Goal: Task Accomplishment & Management: Use online tool/utility

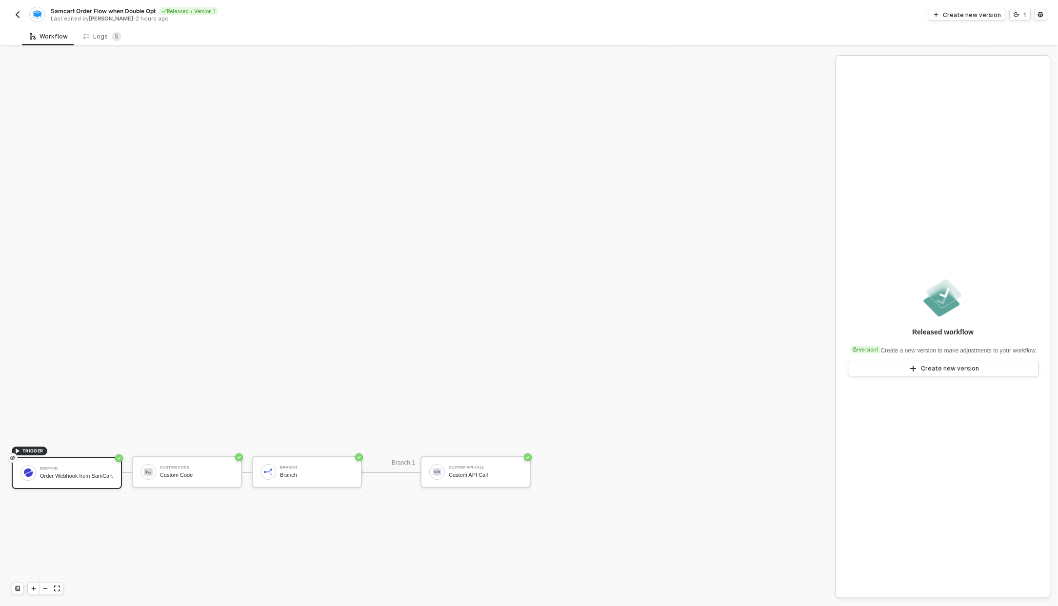
scroll to position [213, 0]
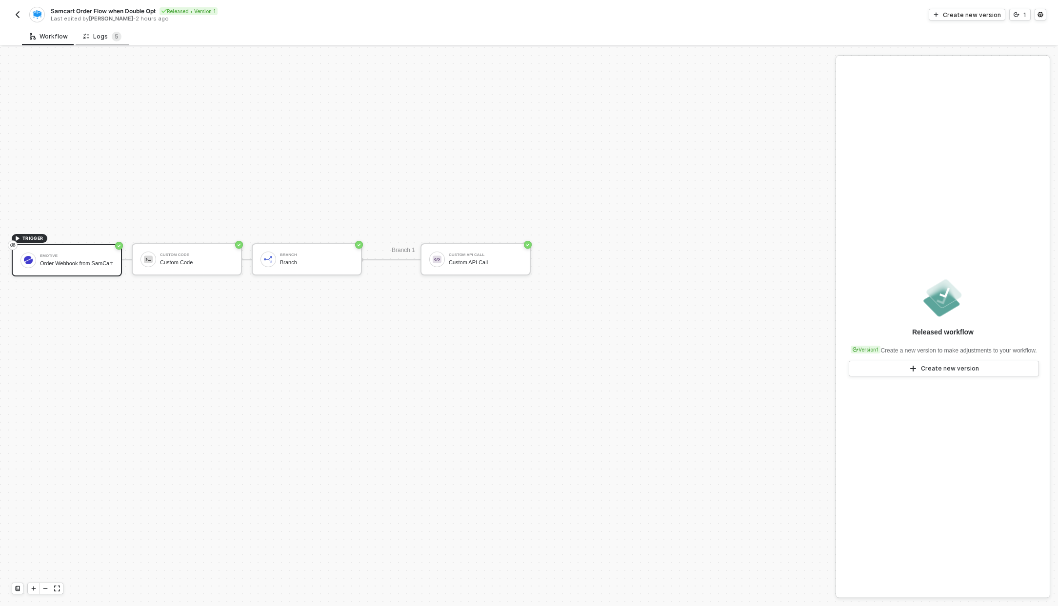
click at [91, 29] on div "Logs 5" at bounding box center [103, 36] width 54 height 18
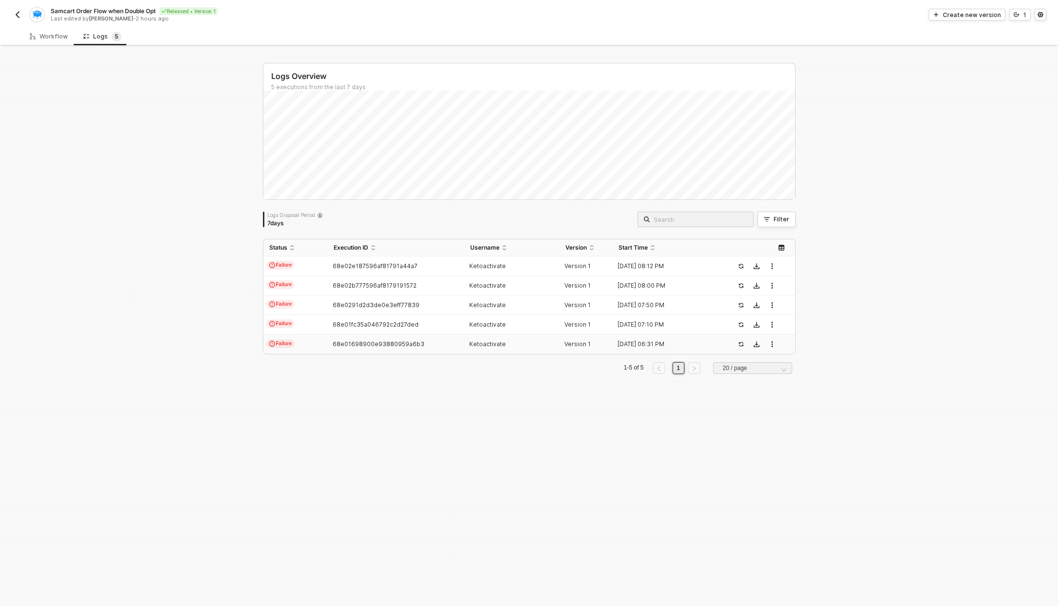
click at [318, 342] on td "Failure" at bounding box center [295, 345] width 64 height 20
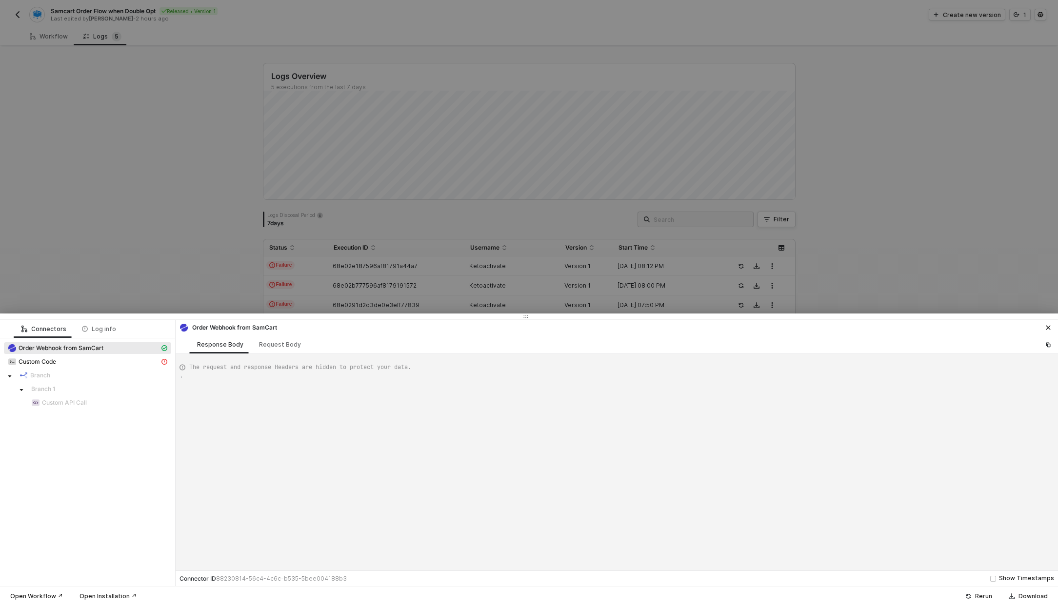
scroll to position [88, 0]
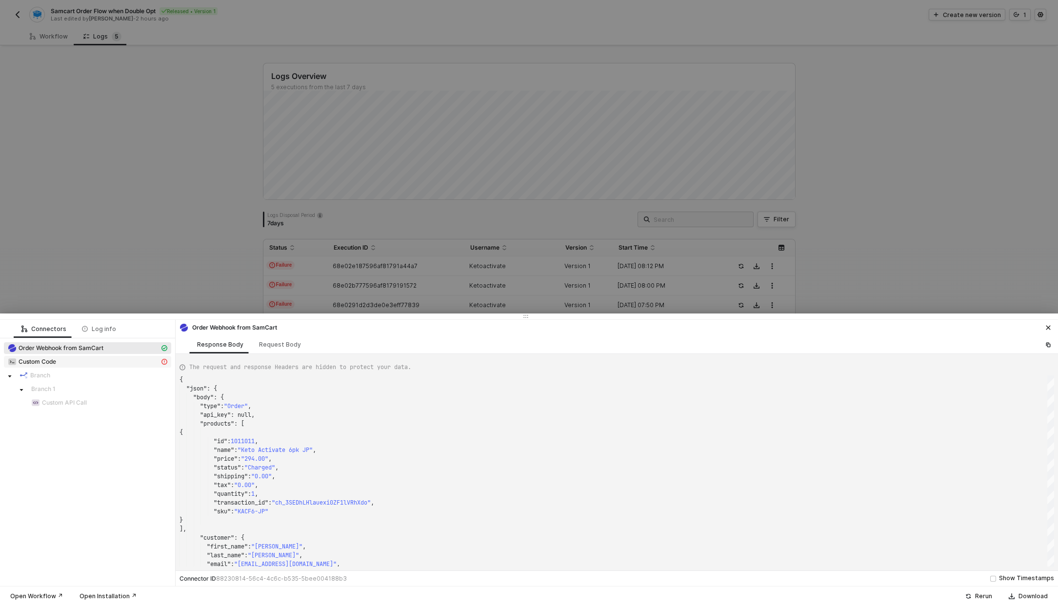
click at [49, 366] on div "Custom Code" at bounding box center [84, 362] width 152 height 9
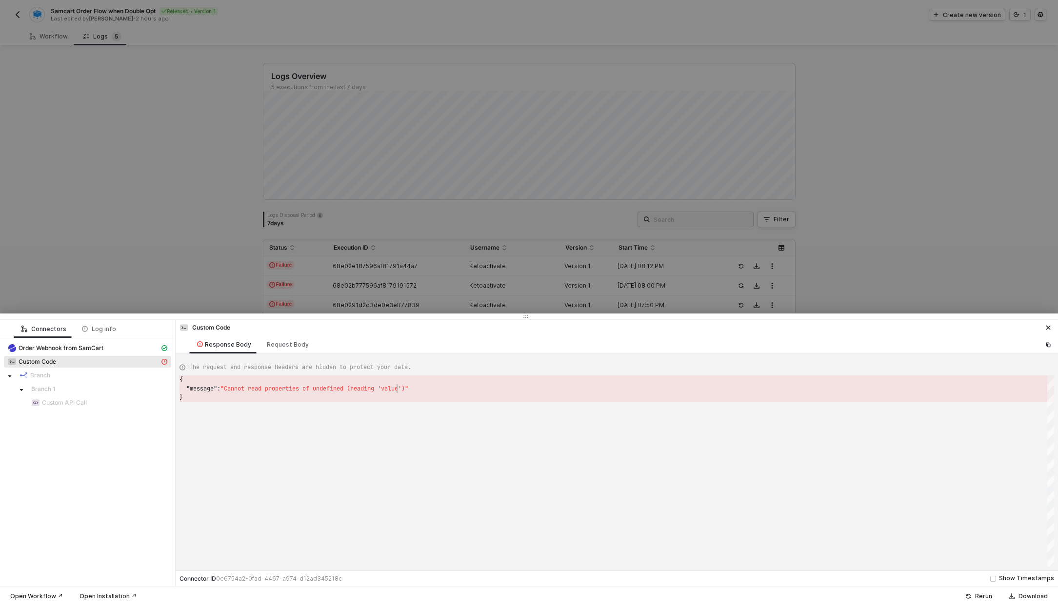
click at [391, 390] on span ""Cannot read properties of undefined (reading 'val" at bounding box center [306, 389] width 171 height 8
click at [68, 346] on span "Order Webhook from SamCart" at bounding box center [61, 348] width 85 height 8
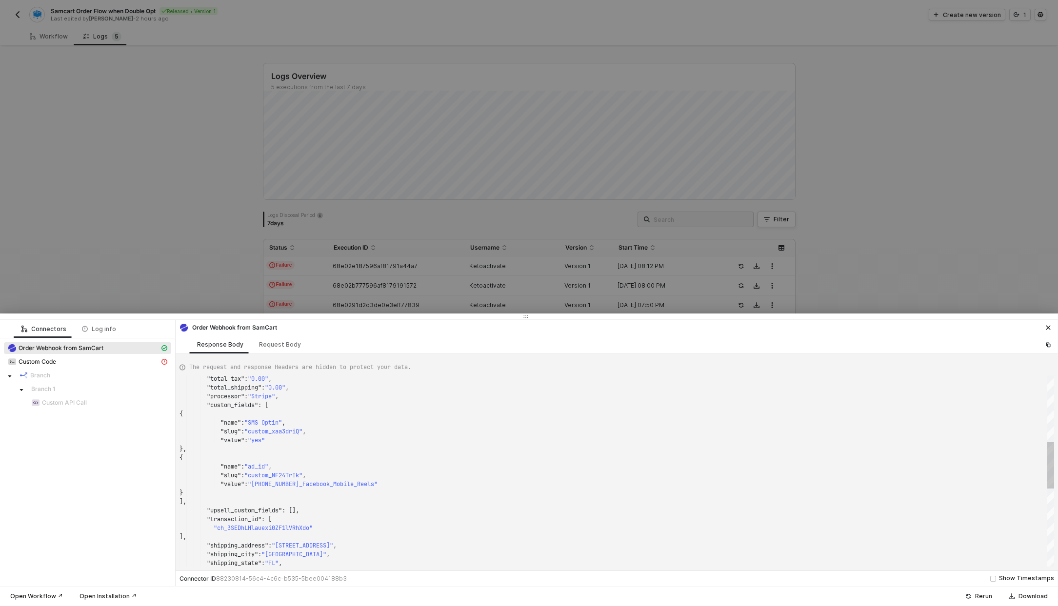
type textarea ""stripe_id": "cus_TAYoiVkuJlsBX5", "total_tax": "0.00", "total_shipping": "0.00…"
drag, startPoint x: 254, startPoint y: 420, endPoint x: 284, endPoint y: 422, distance: 30.3
click at [104, 261] on div at bounding box center [529, 303] width 1058 height 606
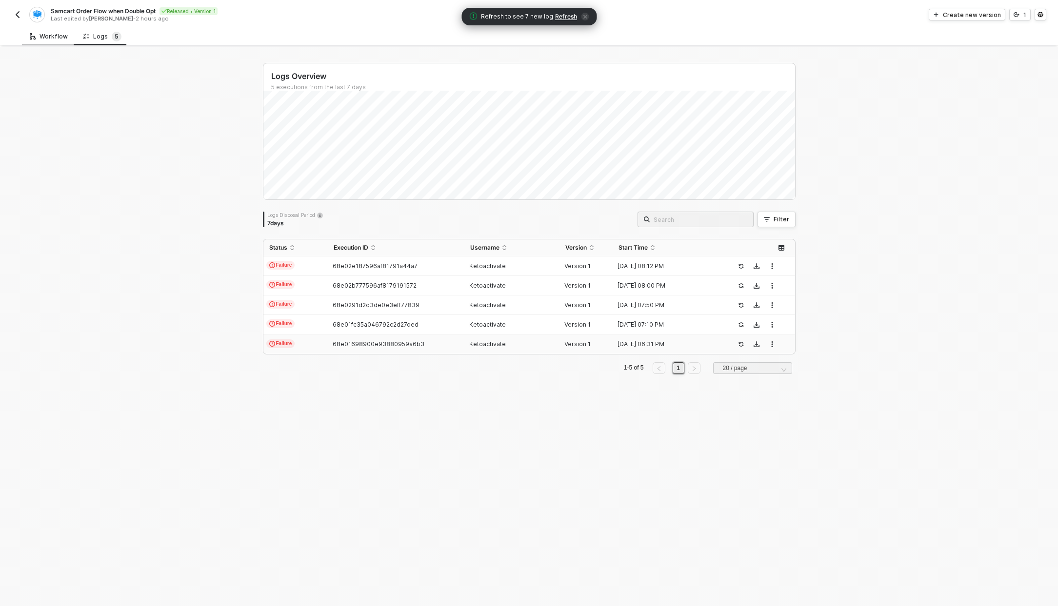
click at [63, 33] on div "Workflow" at bounding box center [49, 37] width 38 height 8
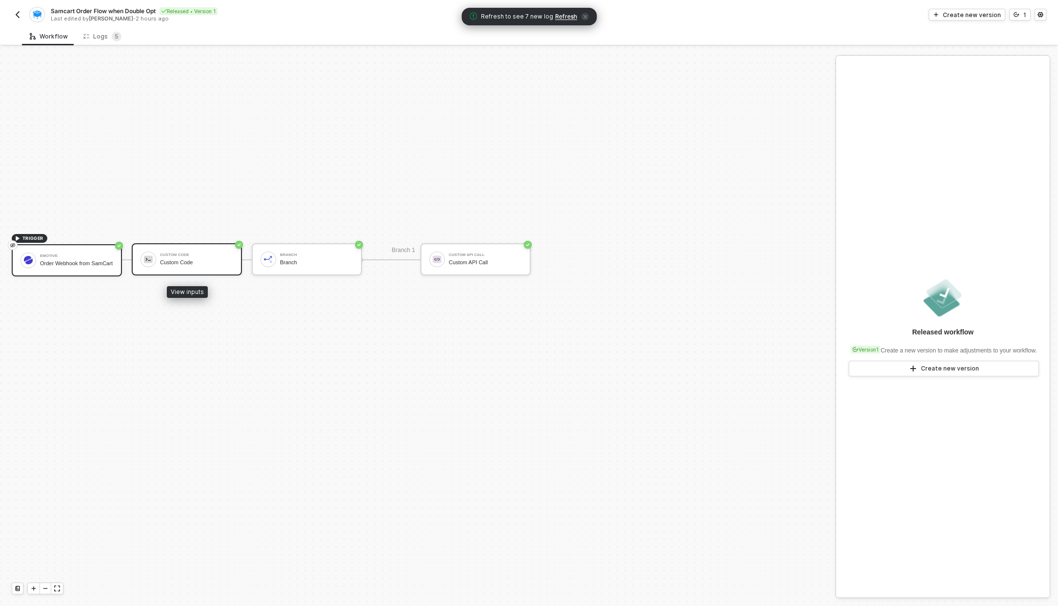
click at [183, 272] on div "Custom Code Custom Code" at bounding box center [187, 259] width 110 height 32
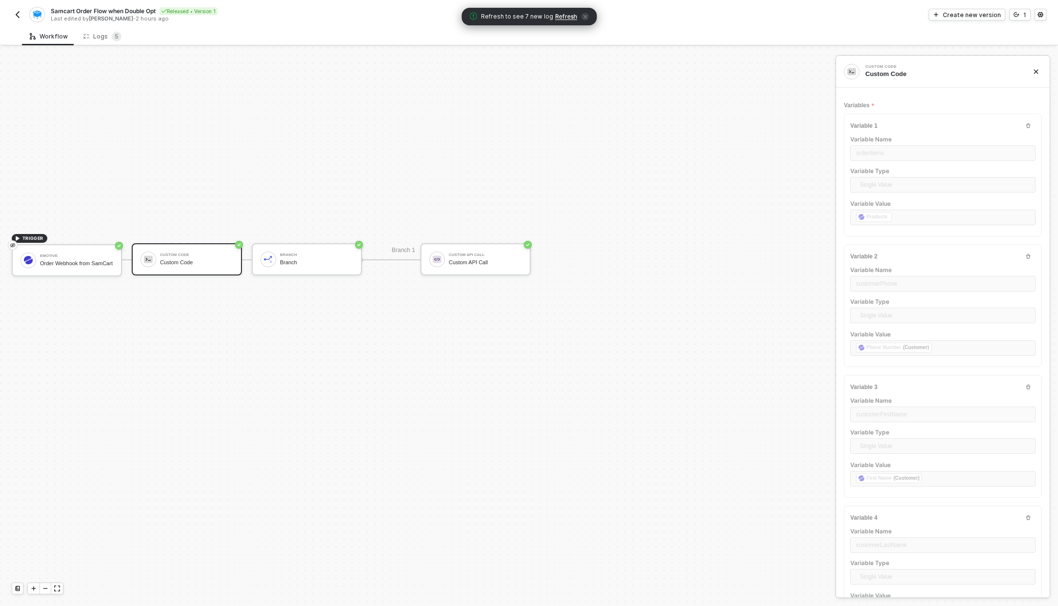
scroll to position [61, 0]
click at [990, 14] on div "Create new version" at bounding box center [972, 15] width 58 height 8
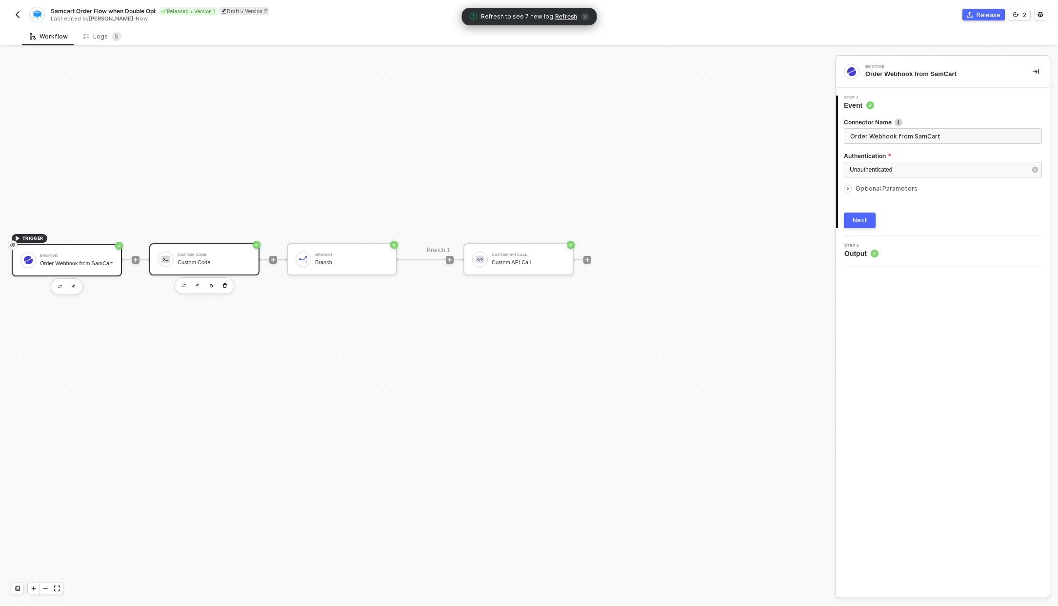
click at [226, 265] on div "Custom Code Custom Code" at bounding box center [214, 259] width 73 height 19
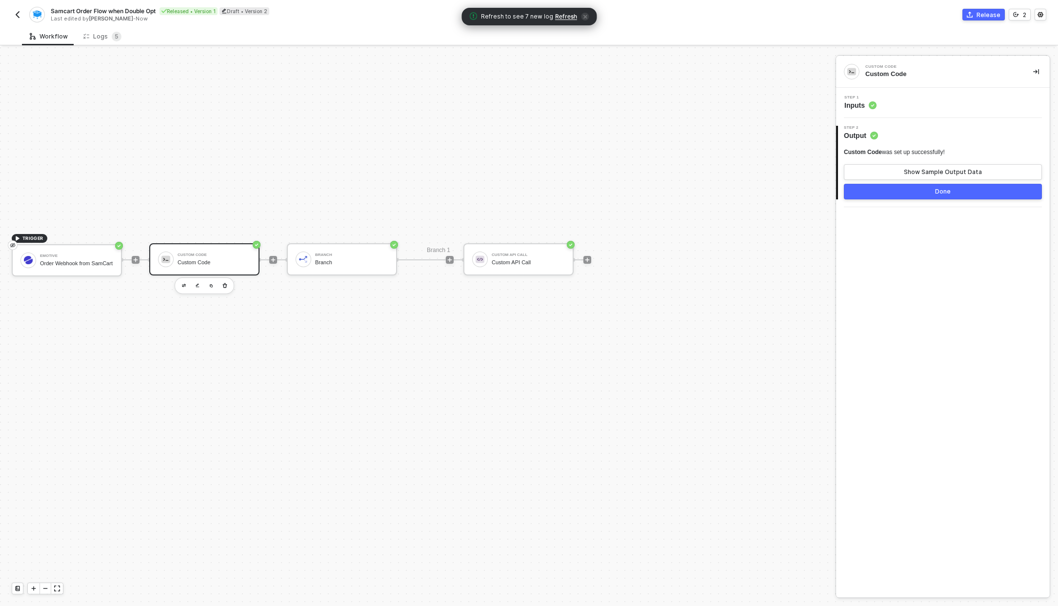
click at [909, 102] on div "Step 1 Inputs" at bounding box center [944, 103] width 211 height 15
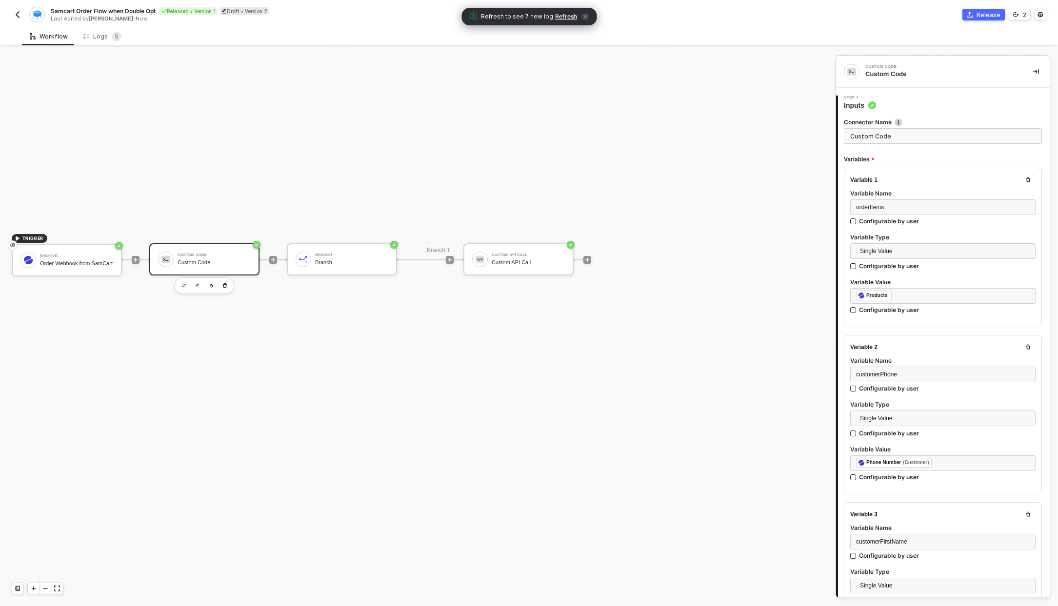
type textarea "/* You can access variables on the inputData object. ex: const myVariable = inp…"
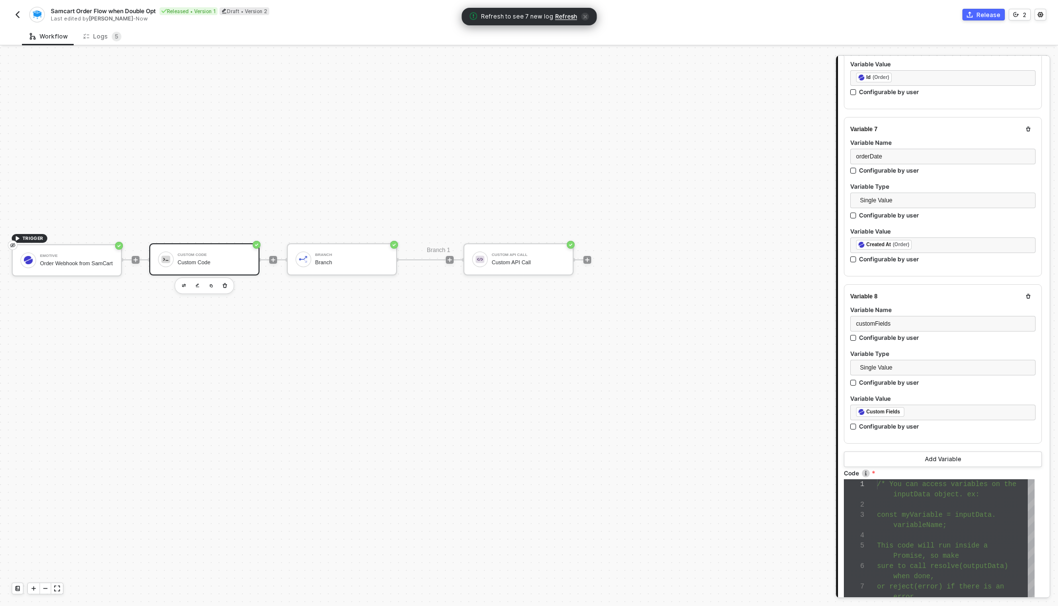
scroll to position [1188, 0]
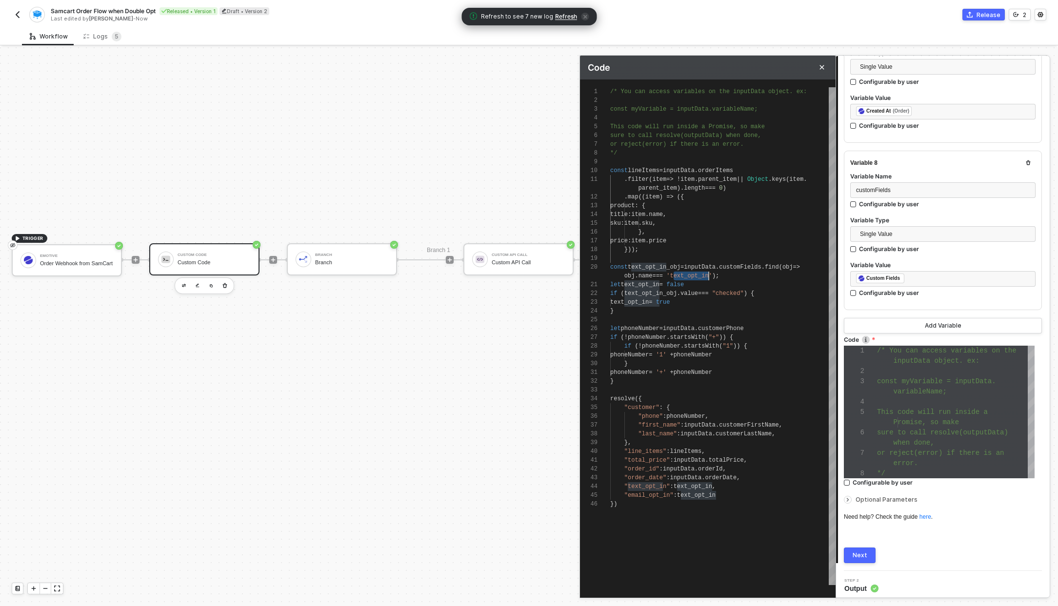
scroll to position [0, 99]
drag, startPoint x: 674, startPoint y: 277, endPoint x: 708, endPoint y: 276, distance: 34.2
paste textarea "SMS Optin"
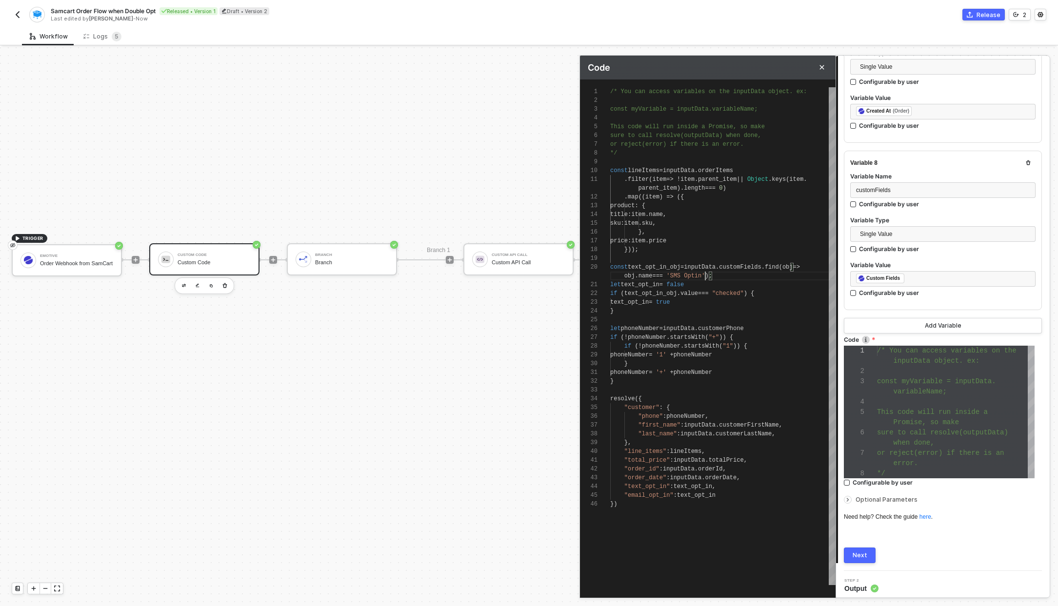
click at [731, 292] on span ""checked"" at bounding box center [728, 293] width 32 height 7
type textarea "const text_opt_in_obj = inputData.customFields.find(obj => obj.name === 'SMS Op…"
click at [852, 559] on button "Next" at bounding box center [860, 556] width 32 height 16
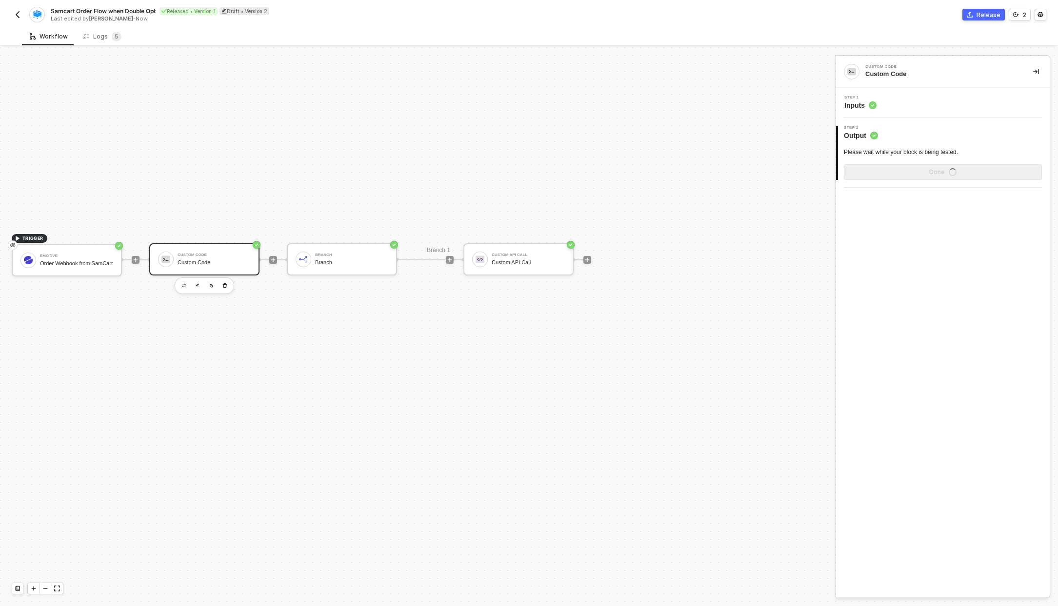
scroll to position [0, 0]
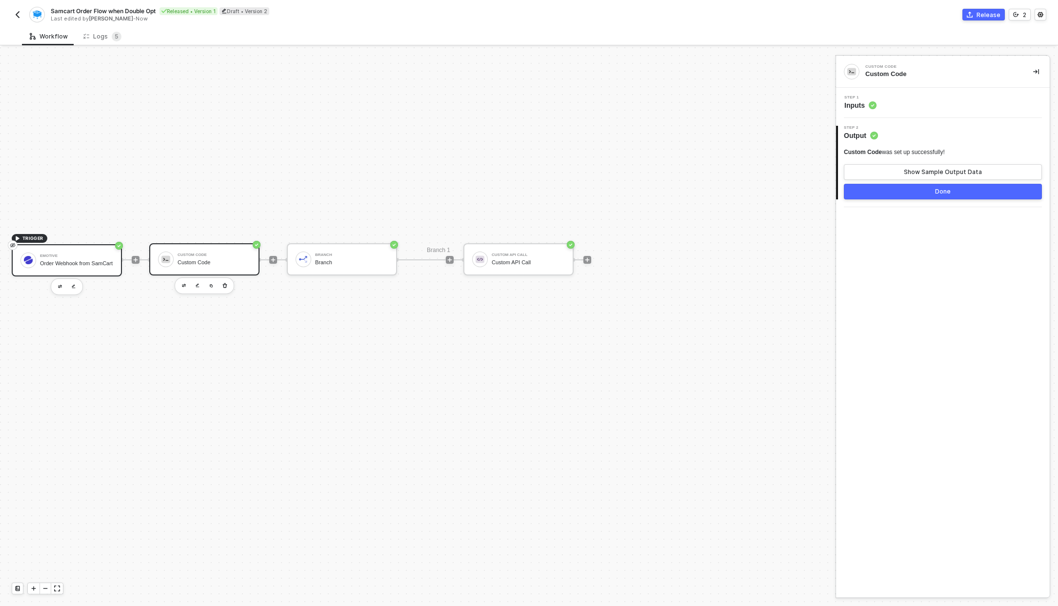
click at [78, 261] on div "Order Webhook from SamCart" at bounding box center [76, 264] width 73 height 6
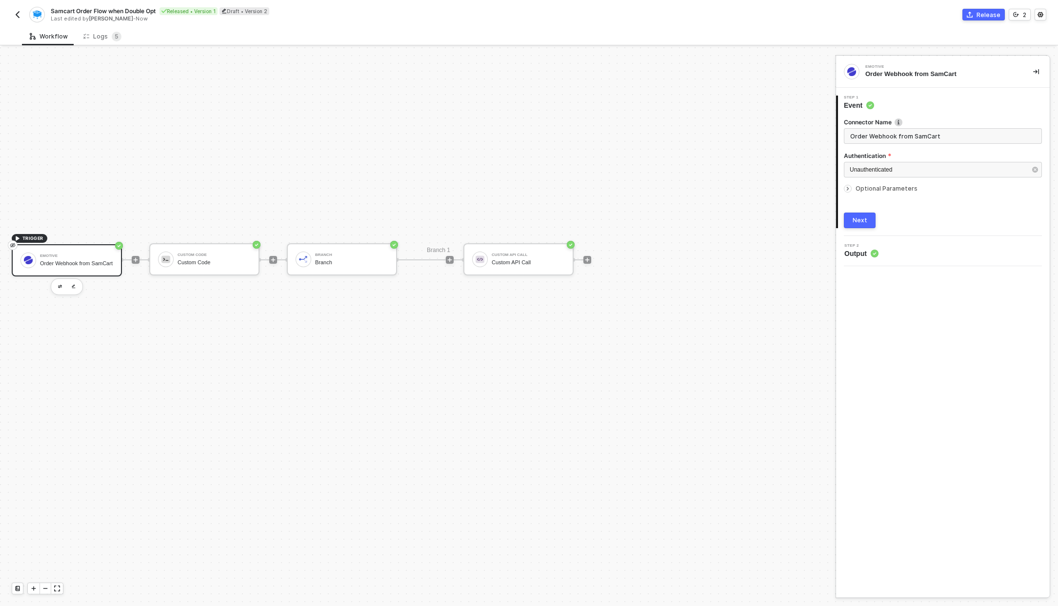
click at [857, 249] on span "Output" at bounding box center [861, 254] width 34 height 10
click at [856, 216] on button "Next" at bounding box center [860, 221] width 32 height 16
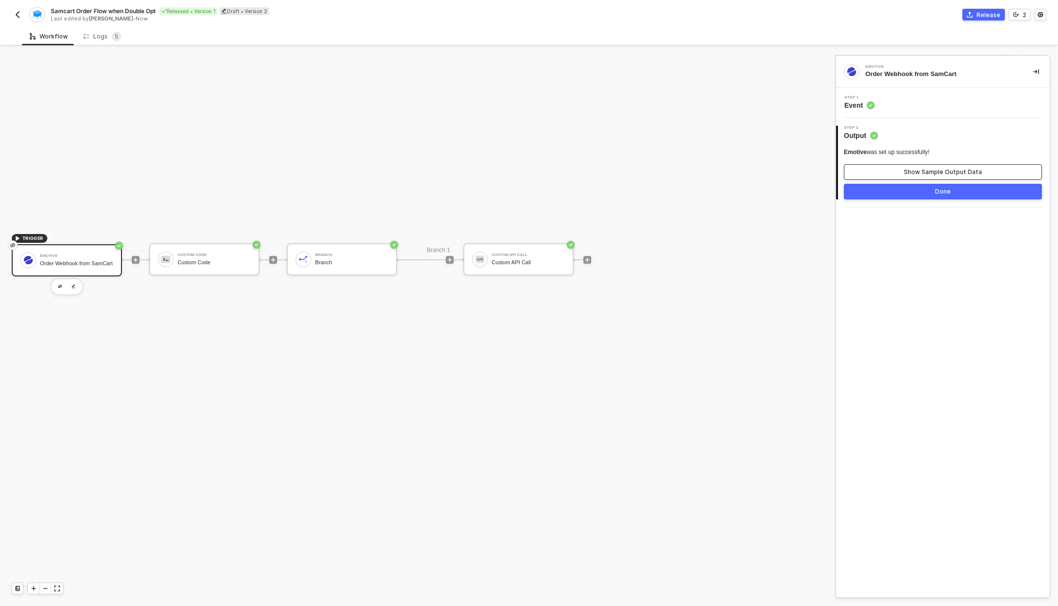
click at [913, 175] on div "Show Sample Output Data" at bounding box center [943, 172] width 78 height 8
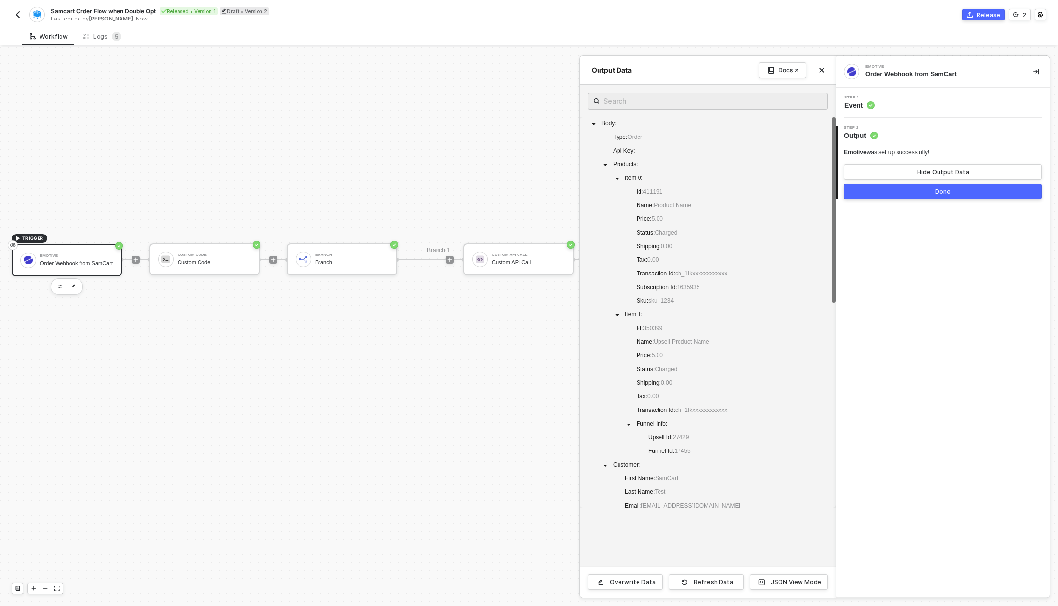
click at [707, 199] on div "Body : Type : Order Api Key : Products : Item 0 : Id : 411191 Name : Product Na…" at bounding box center [708, 323] width 240 height 410
click at [790, 582] on div "JSON View Mode" at bounding box center [796, 583] width 51 height 8
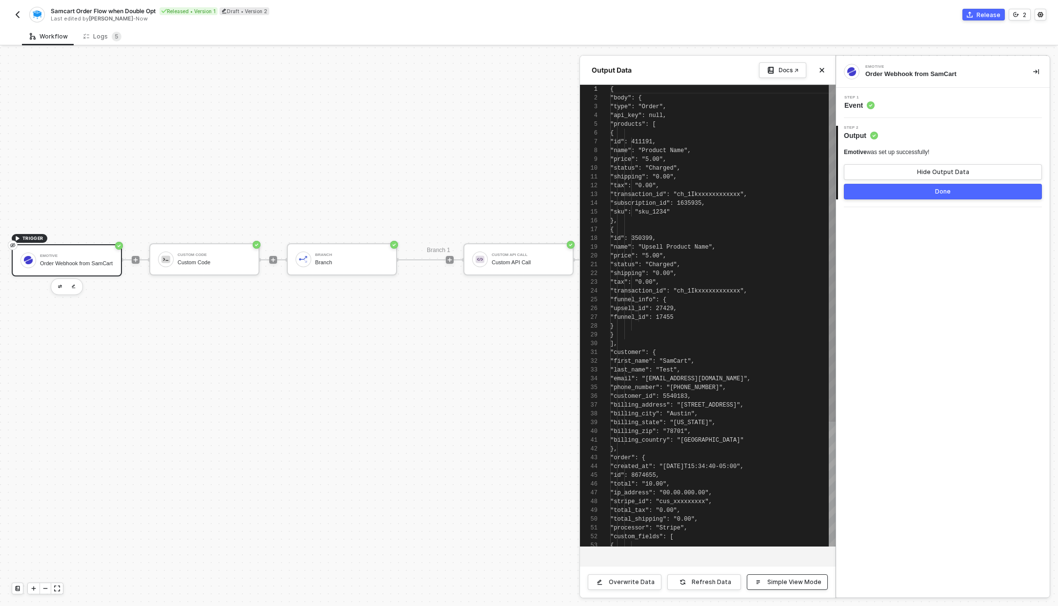
scroll to position [88, 0]
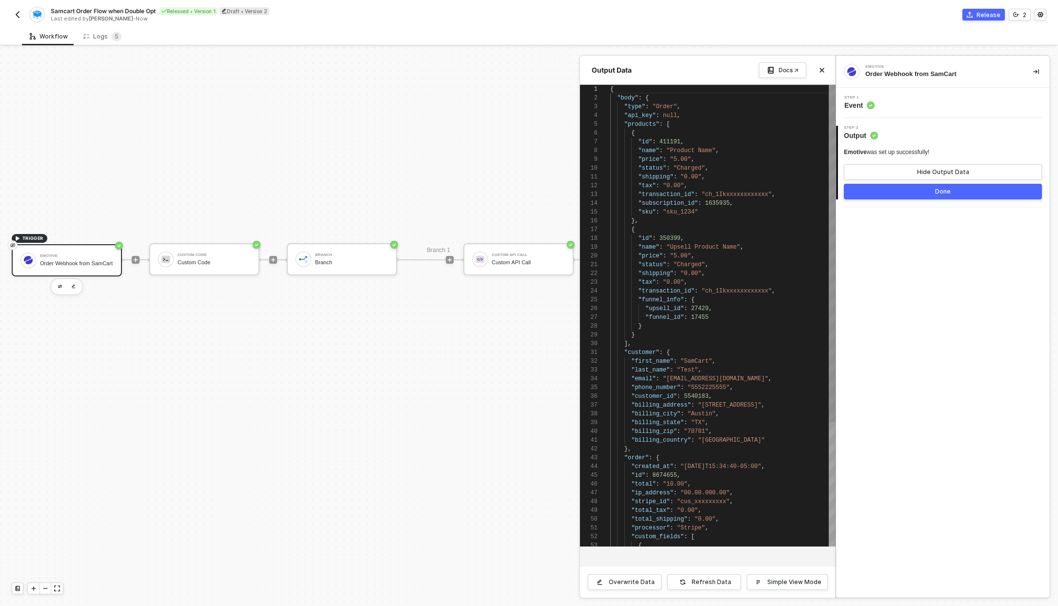
click at [734, 307] on div ""upsell_id" : 27429 ," at bounding box center [722, 308] width 225 height 9
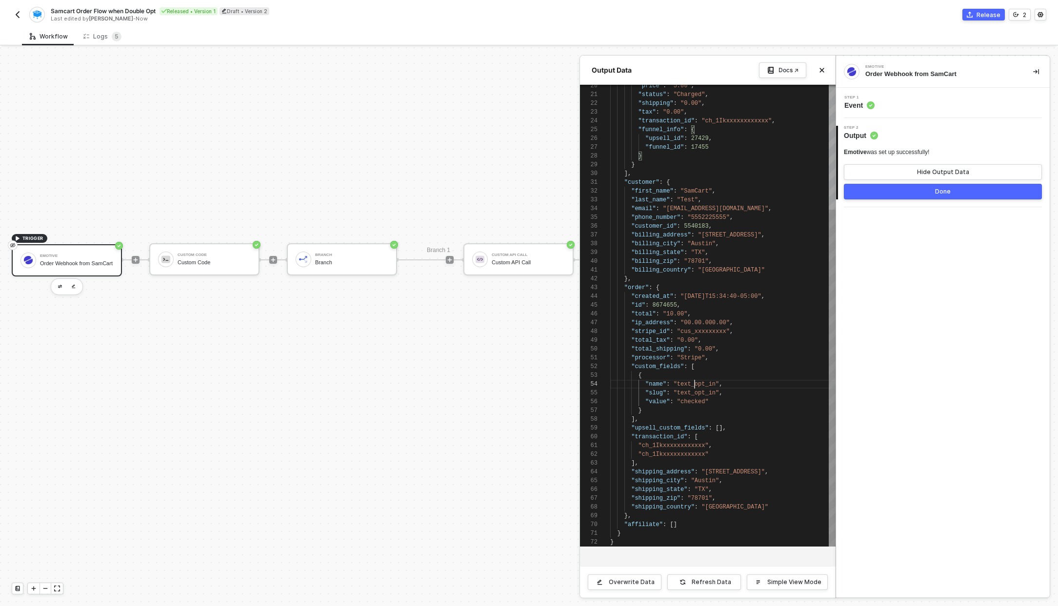
click at [693, 384] on span ""text_opt_in"" at bounding box center [697, 384] width 46 height 7
click at [639, 580] on div "Overwrite Data" at bounding box center [632, 583] width 46 height 8
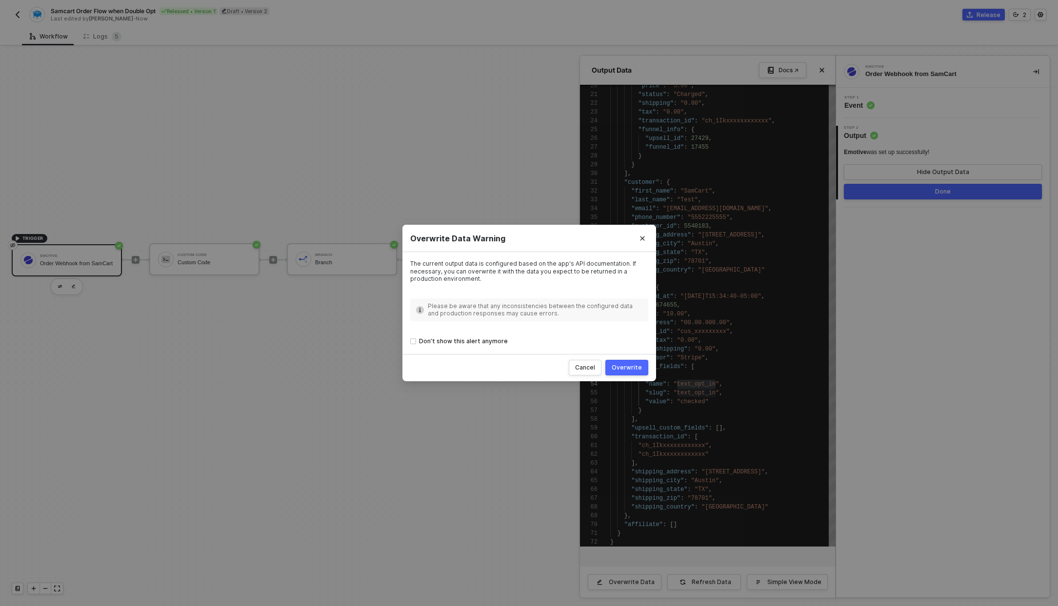
click at [624, 368] on div "Overwrite" at bounding box center [627, 368] width 30 height 8
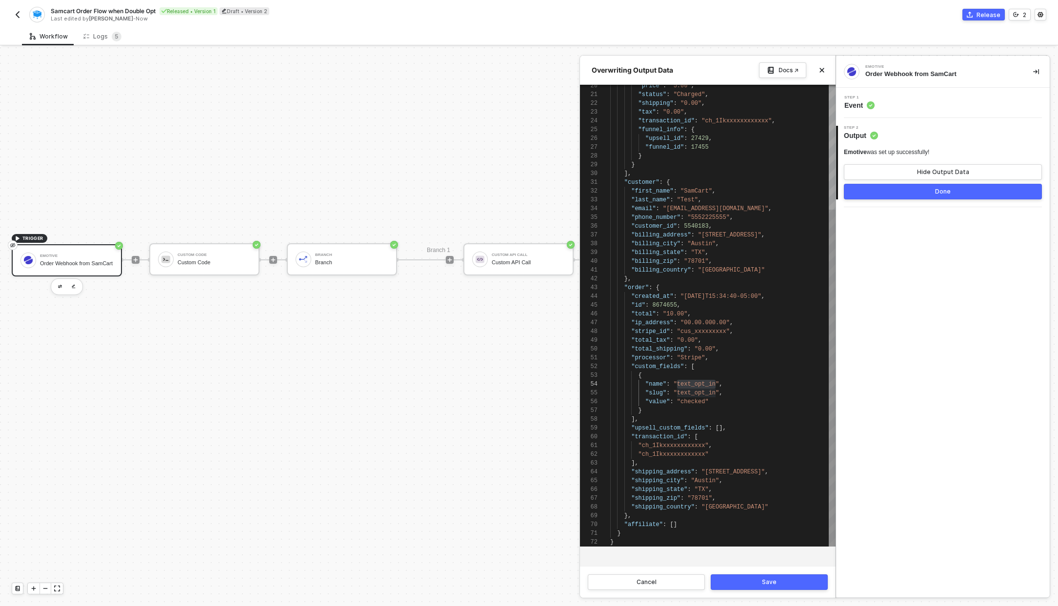
click at [694, 383] on span ""text_opt_in"" at bounding box center [697, 384] width 46 height 7
paste textarea "SMS Opt"
click at [686, 392] on span ""text_opt_in"" at bounding box center [697, 393] width 46 height 7
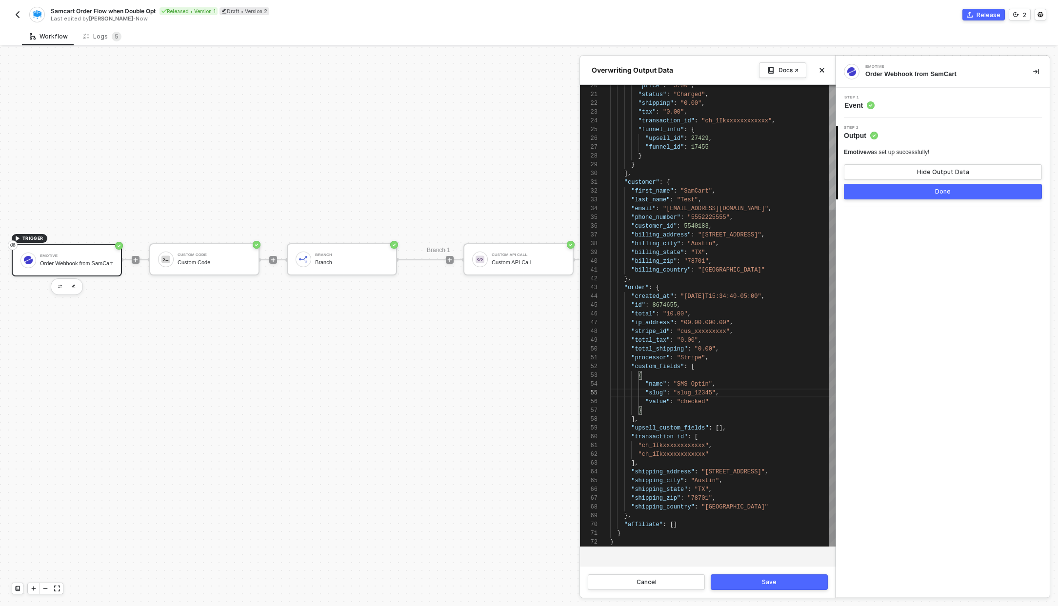
click at [693, 404] on span ""checked"" at bounding box center [693, 402] width 32 height 7
click at [774, 586] on div "Save" at bounding box center [769, 583] width 15 height 8
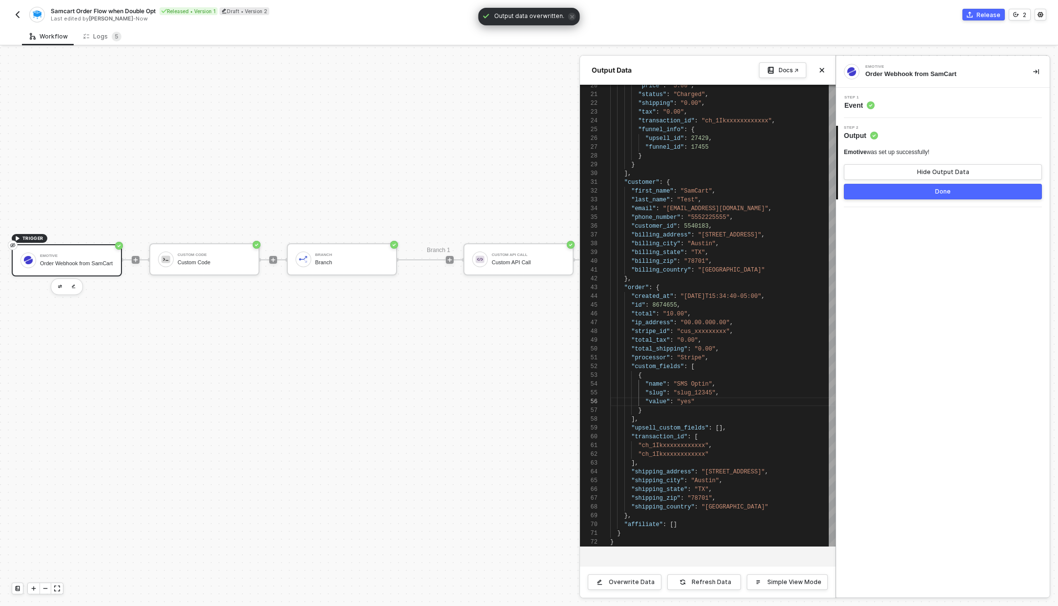
type textarea "{ "body": { "type": "Order", "api_key": null, "products": [ { "id": 411191, "na…"
click at [944, 190] on div "Done" at bounding box center [943, 192] width 16 height 8
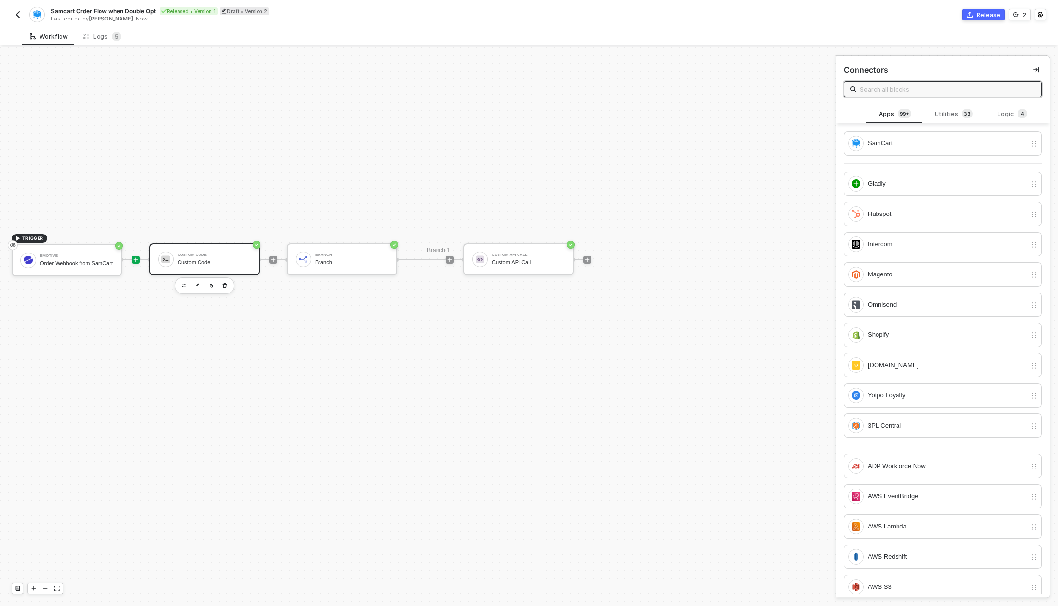
click at [249, 266] on div "Custom Code Custom Code" at bounding box center [214, 259] width 73 height 19
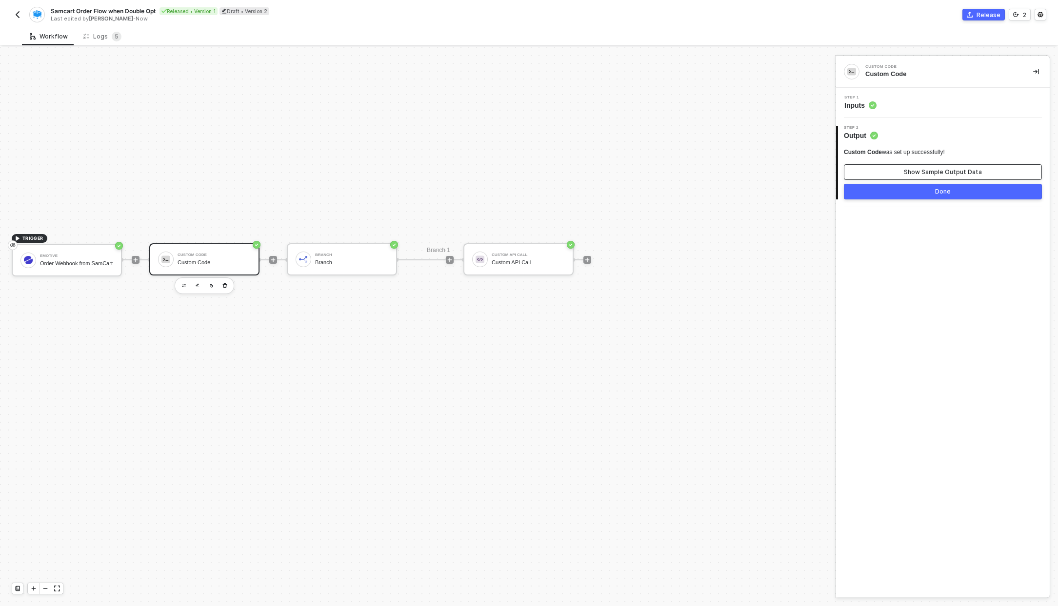
click at [951, 168] on div "Show Sample Output Data" at bounding box center [943, 172] width 78 height 8
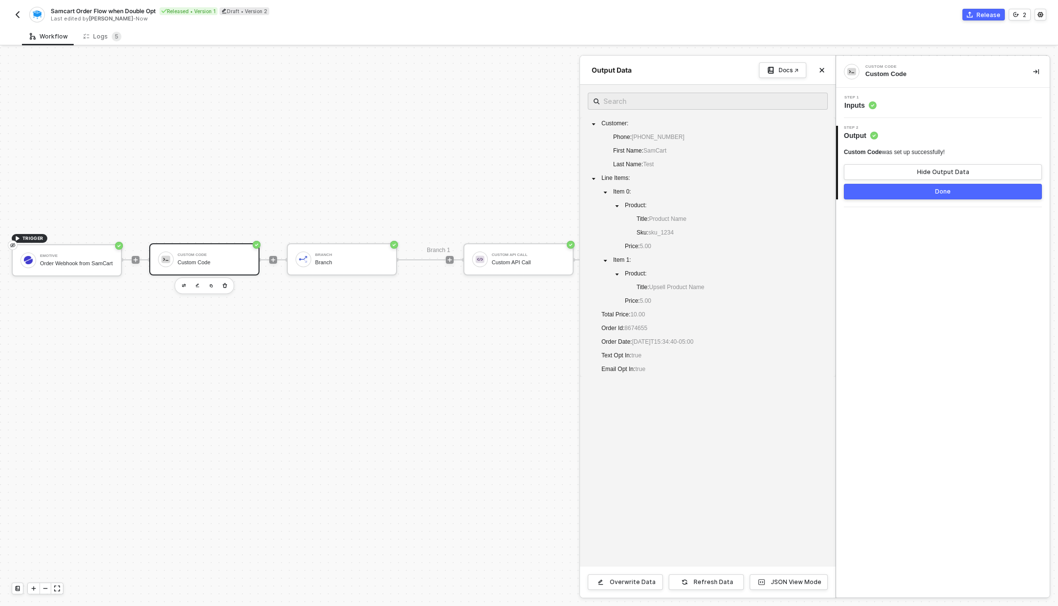
click at [933, 187] on button "Done" at bounding box center [943, 192] width 198 height 16
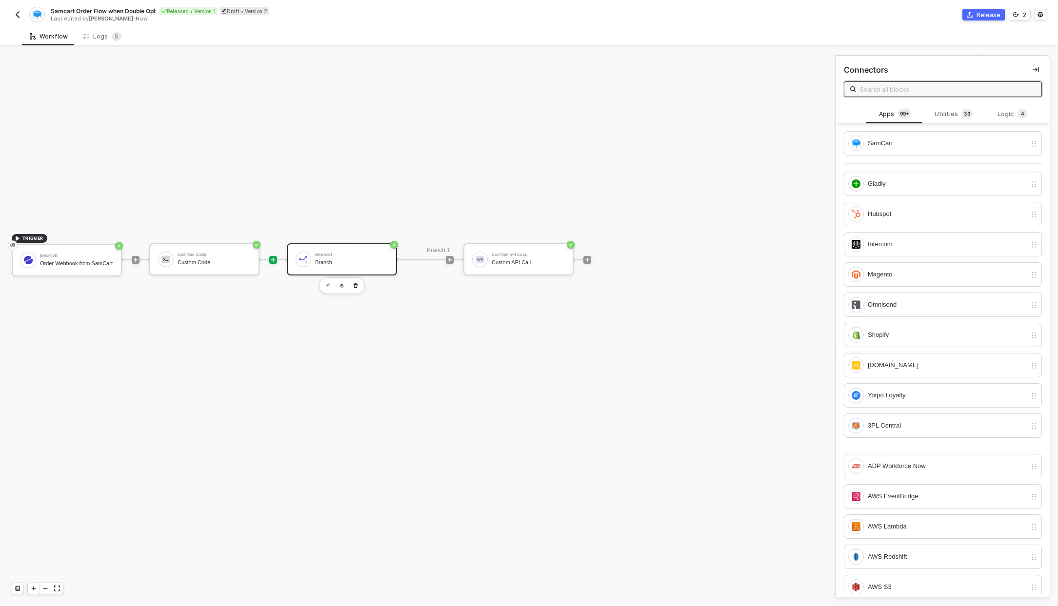
click at [324, 263] on div "Branch" at bounding box center [351, 263] width 73 height 6
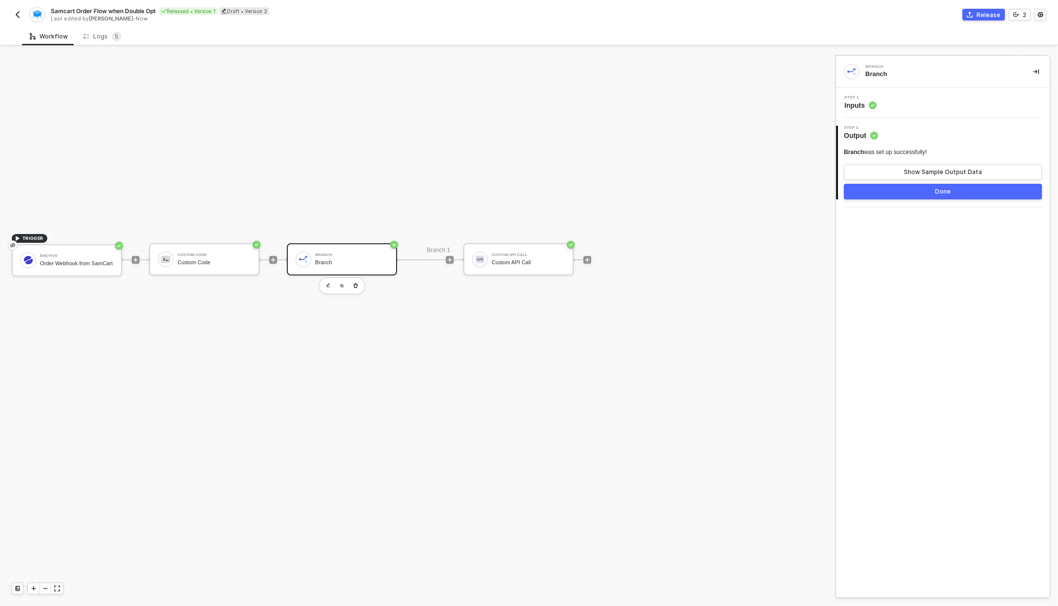
click at [855, 114] on div "Step 1 Inputs" at bounding box center [943, 103] width 214 height 30
click at [859, 106] on span "Inputs" at bounding box center [860, 105] width 32 height 10
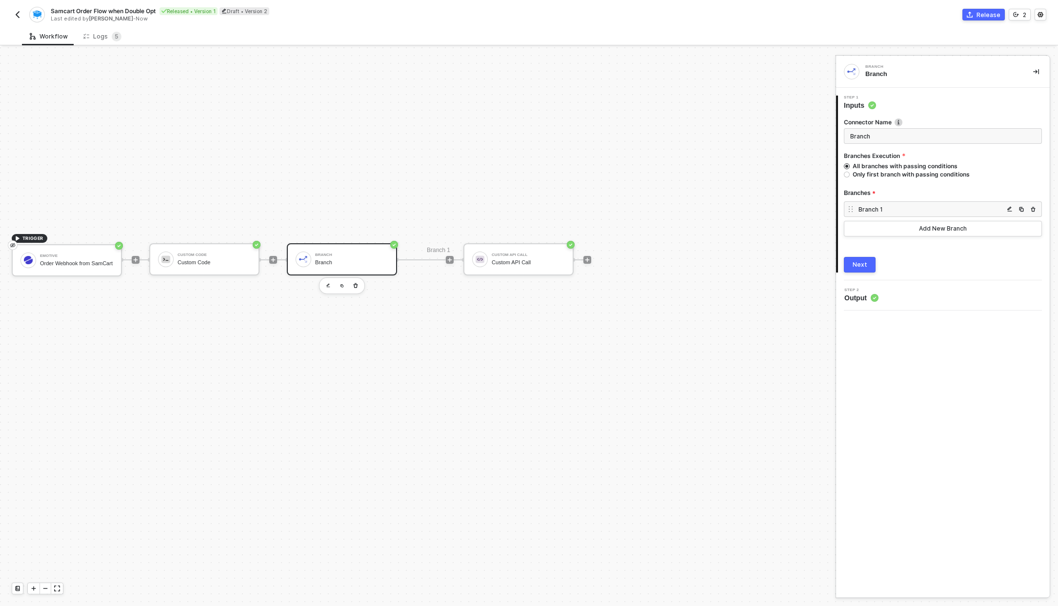
click at [897, 202] on div "Branch 1" at bounding box center [943, 209] width 198 height 16
click at [1009, 208] on img "button" at bounding box center [1010, 209] width 6 height 6
click at [762, 169] on div "﻿ ﻿ Id (Order) ﻿" at bounding box center [756, 164] width 115 height 11
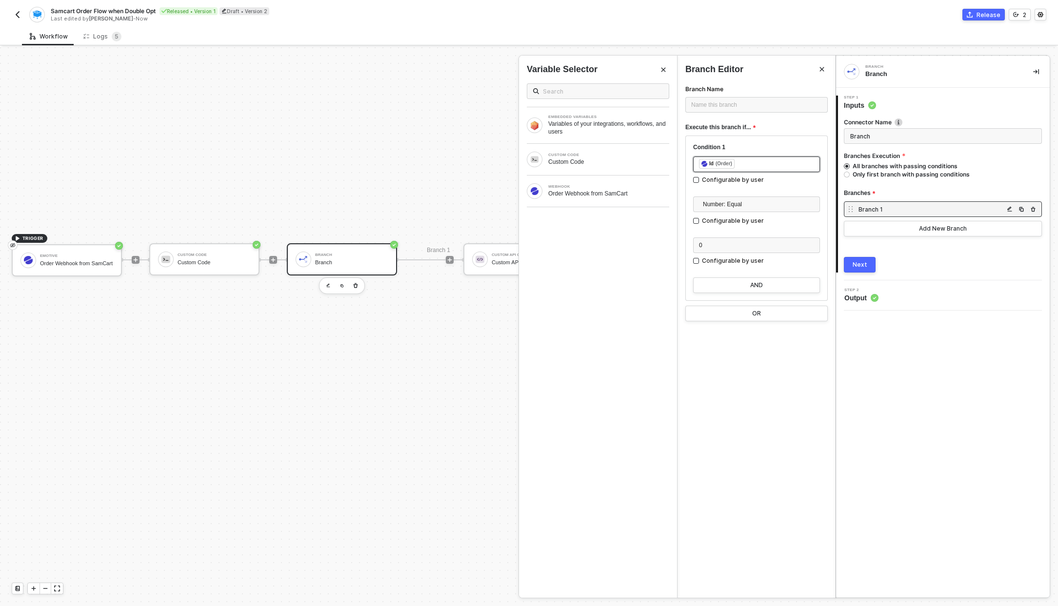
click at [758, 163] on div "﻿ ﻿ Id (Order) ﻿" at bounding box center [756, 164] width 115 height 11
click at [904, 268] on div "Next" at bounding box center [943, 265] width 198 height 16
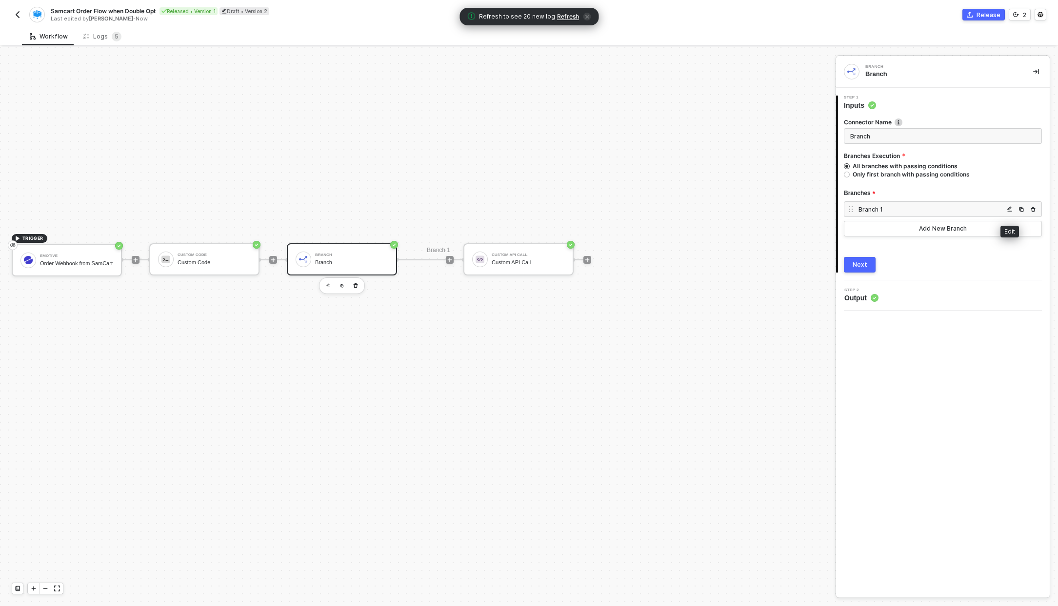
click at [1010, 207] on img "button" at bounding box center [1010, 209] width 6 height 6
click at [746, 310] on button "OR" at bounding box center [756, 314] width 142 height 16
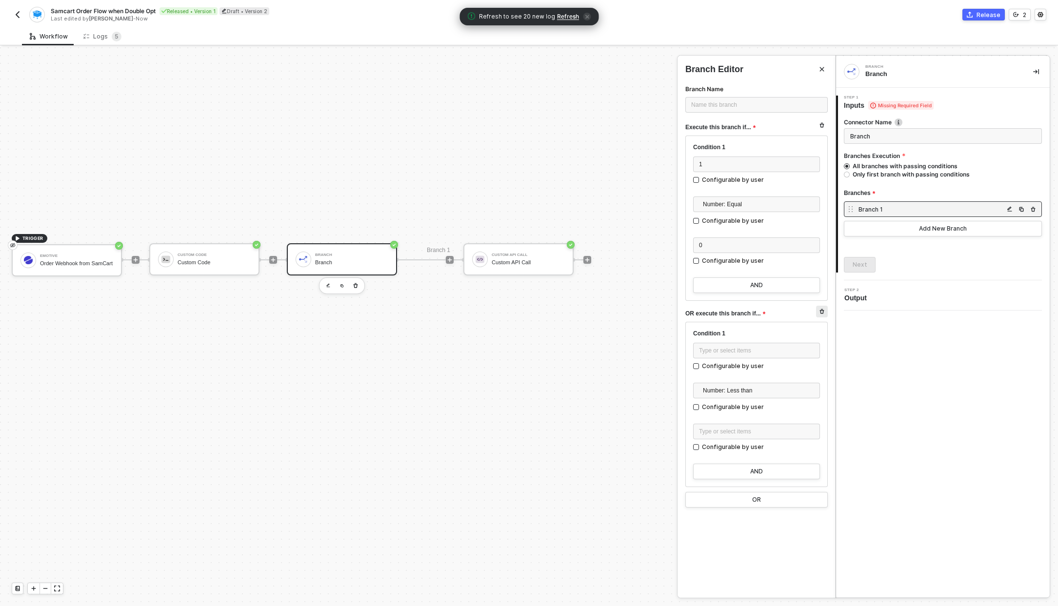
click at [824, 314] on icon "button" at bounding box center [822, 312] width 6 height 6
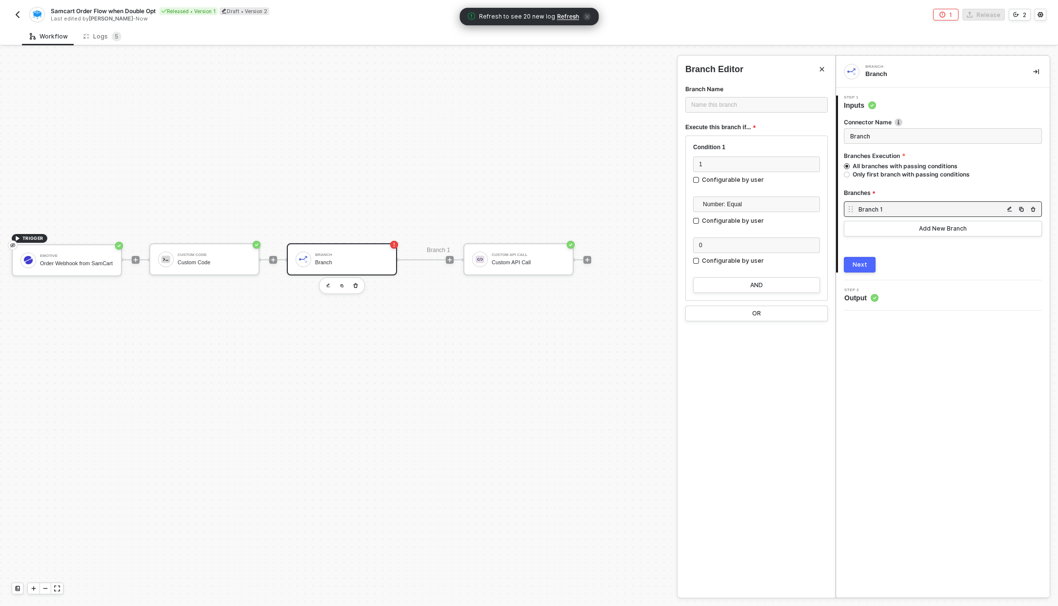
click at [853, 270] on button "Next" at bounding box center [860, 265] width 32 height 16
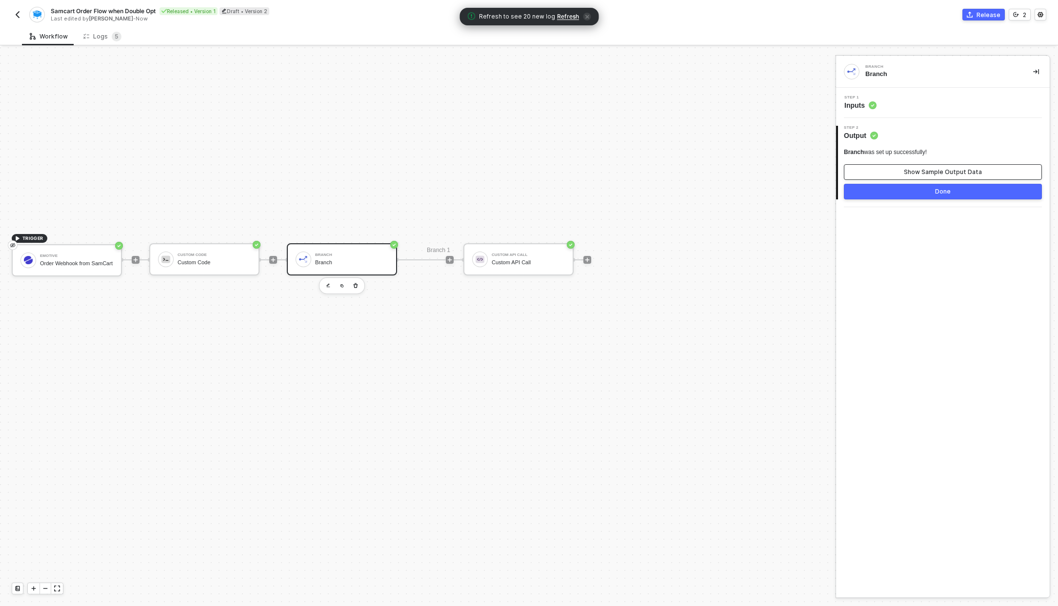
click at [943, 174] on div "Show Sample Output Data" at bounding box center [943, 172] width 78 height 8
click at [941, 190] on div "Done" at bounding box center [943, 192] width 16 height 8
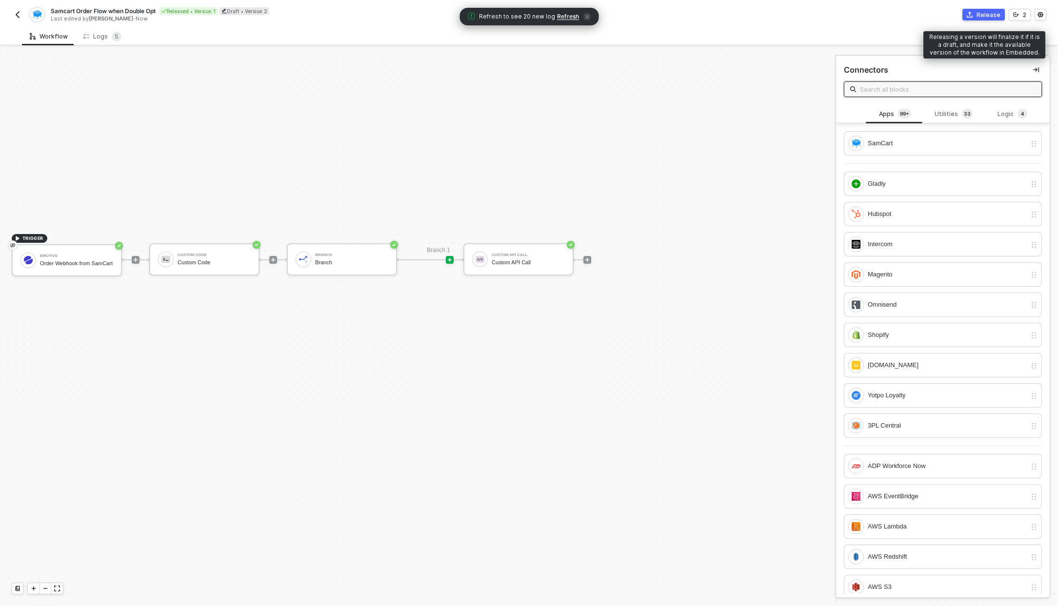
click at [996, 11] on div "Release" at bounding box center [989, 15] width 24 height 8
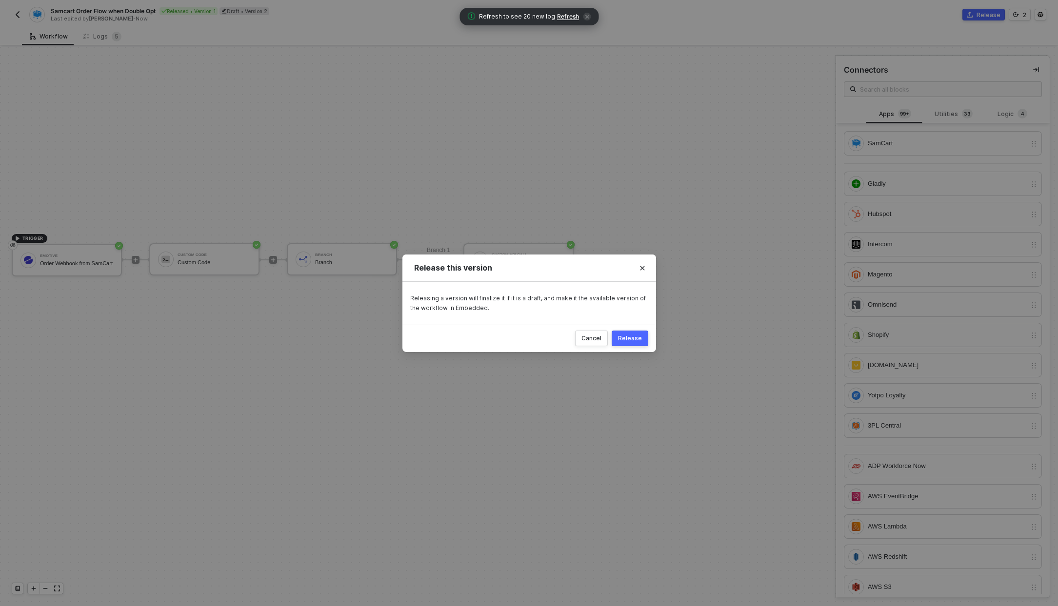
click at [633, 340] on div "Release" at bounding box center [630, 339] width 24 height 8
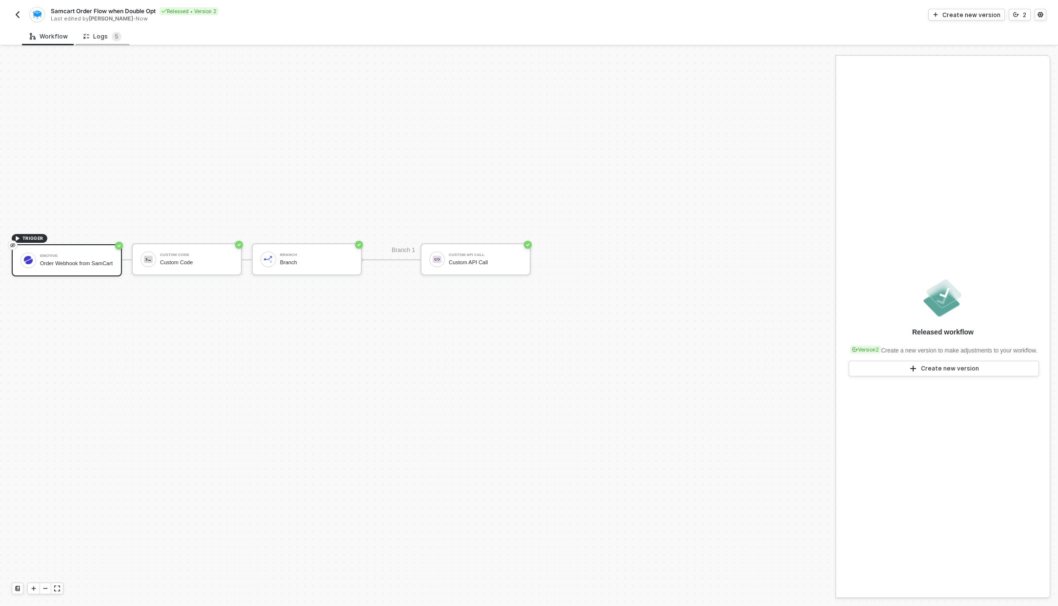
click at [103, 35] on div "Logs 5" at bounding box center [102, 37] width 38 height 10
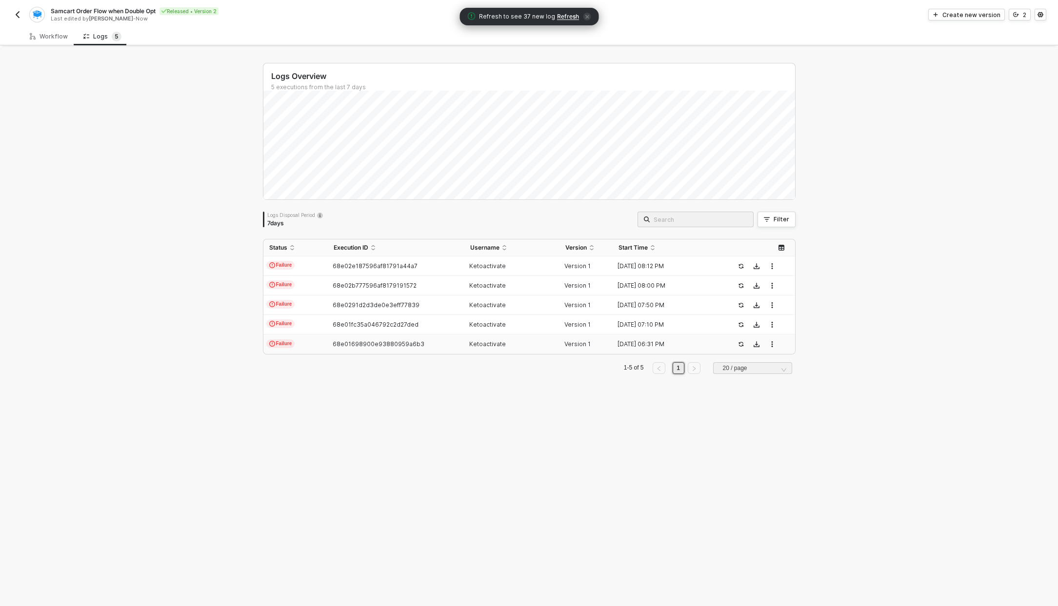
click at [560, 16] on span "Refresh" at bounding box center [568, 17] width 22 height 8
click at [559, 16] on span "Refresh" at bounding box center [567, 17] width 22 height 8
click at [561, 18] on span "Refresh" at bounding box center [568, 17] width 22 height 8
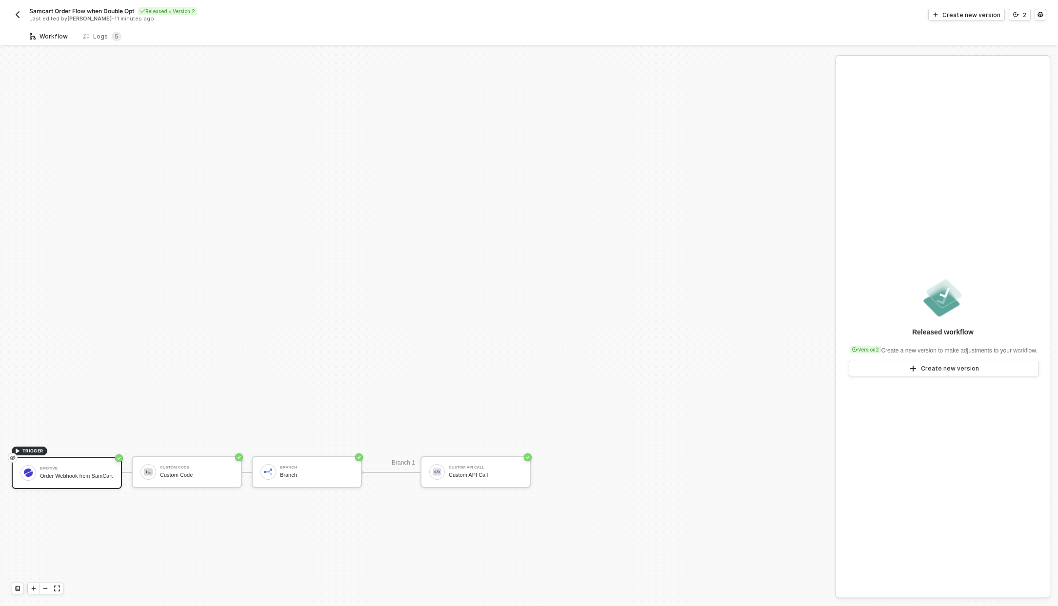
scroll to position [213, 0]
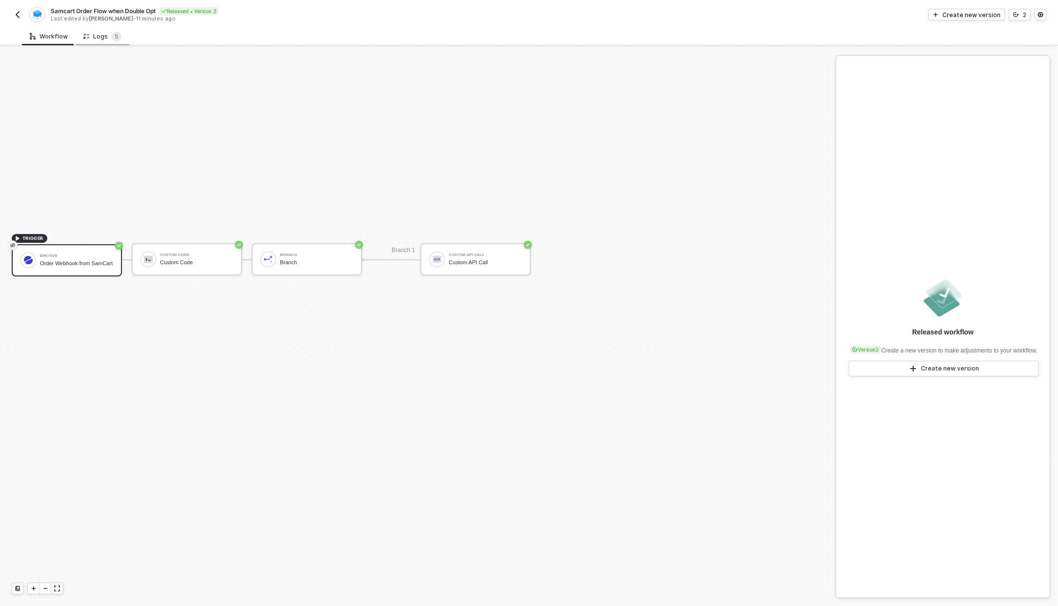
click at [90, 42] on div "Logs 5" at bounding box center [103, 36] width 54 height 18
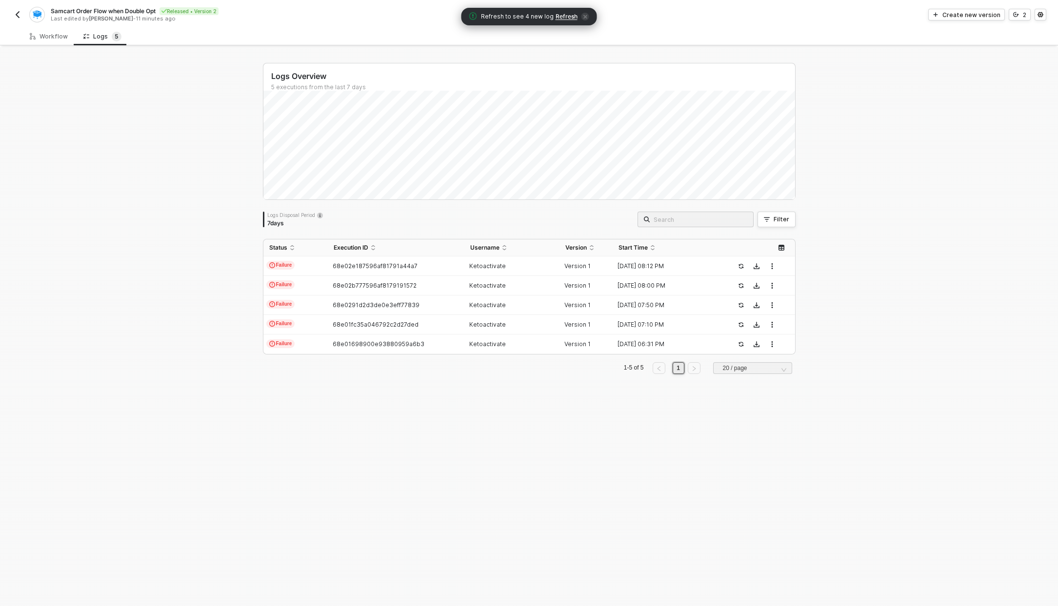
click at [17, 13] on img "button" at bounding box center [18, 15] width 8 height 8
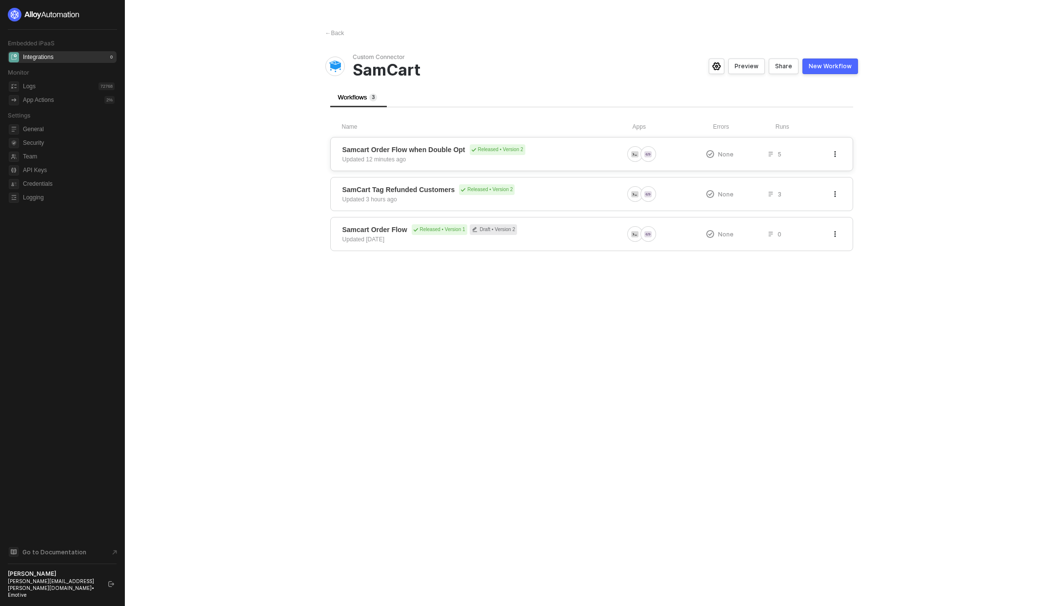
click at [833, 149] on button "button" at bounding box center [835, 154] width 12 height 12
click at [419, 146] on span "Samcart Order Flow when Double Opt" at bounding box center [403, 150] width 123 height 10
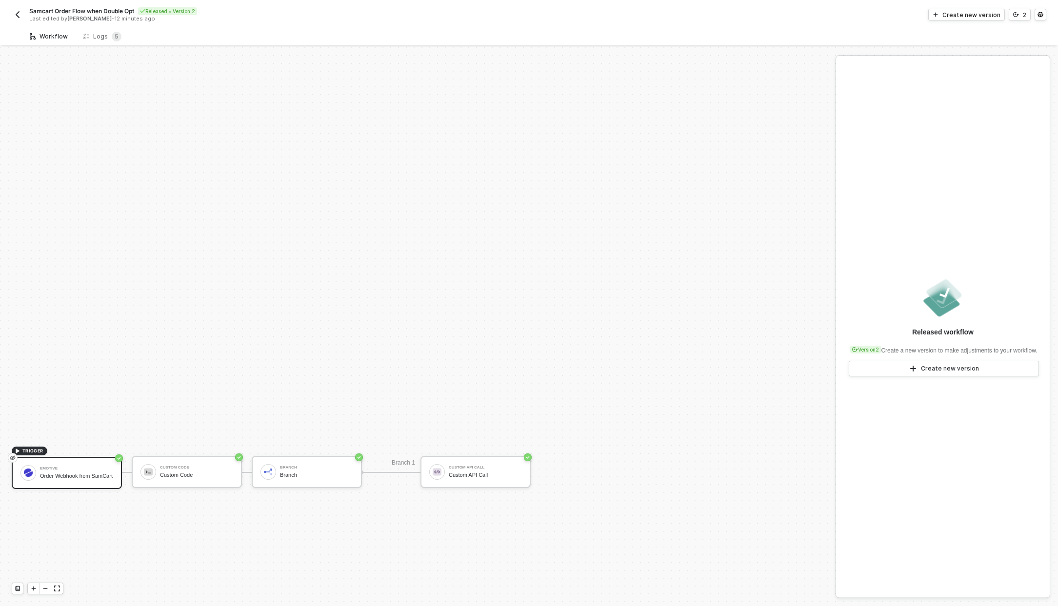
scroll to position [213, 0]
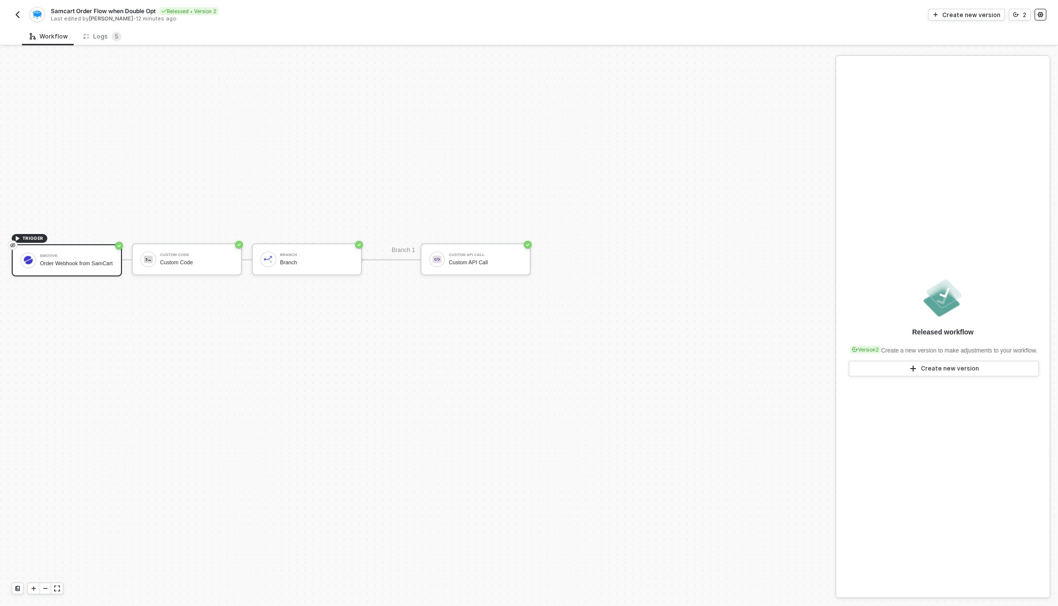
click at [1041, 14] on circle "icon-settings" at bounding box center [1040, 14] width 1 height 1
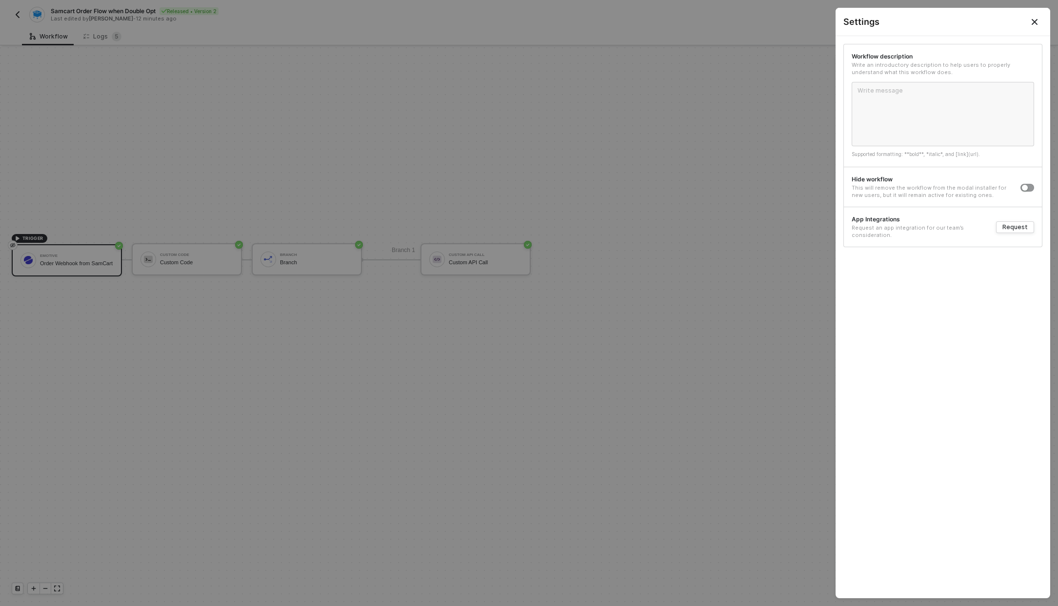
click at [1033, 184] on div at bounding box center [1028, 187] width 14 height 11
click at [1027, 184] on button "button" at bounding box center [1028, 188] width 14 height 8
click at [1033, 23] on icon "Close" at bounding box center [1035, 22] width 6 height 6
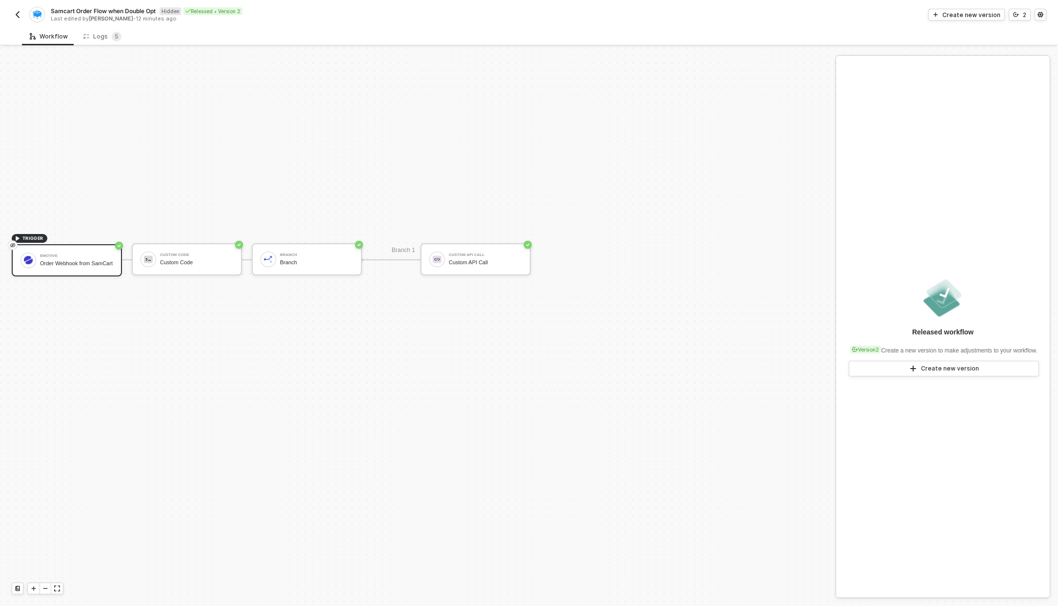
click at [20, 11] on img "button" at bounding box center [18, 15] width 8 height 8
